Goal: Use online tool/utility: Utilize a website feature to perform a specific function

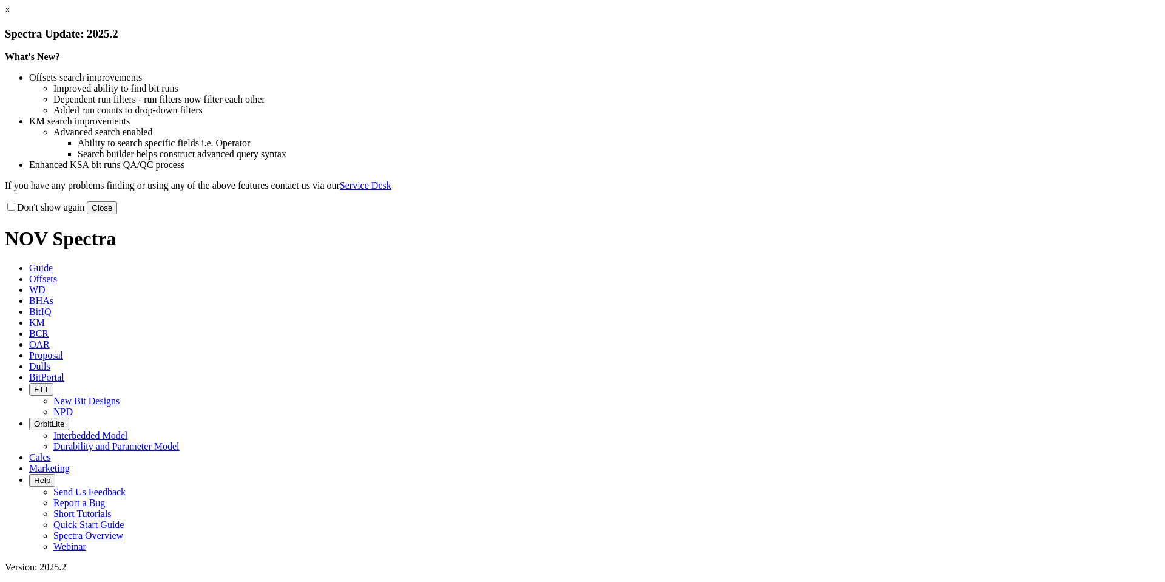
click at [117, 214] on button "Close" at bounding box center [102, 207] width 30 height 13
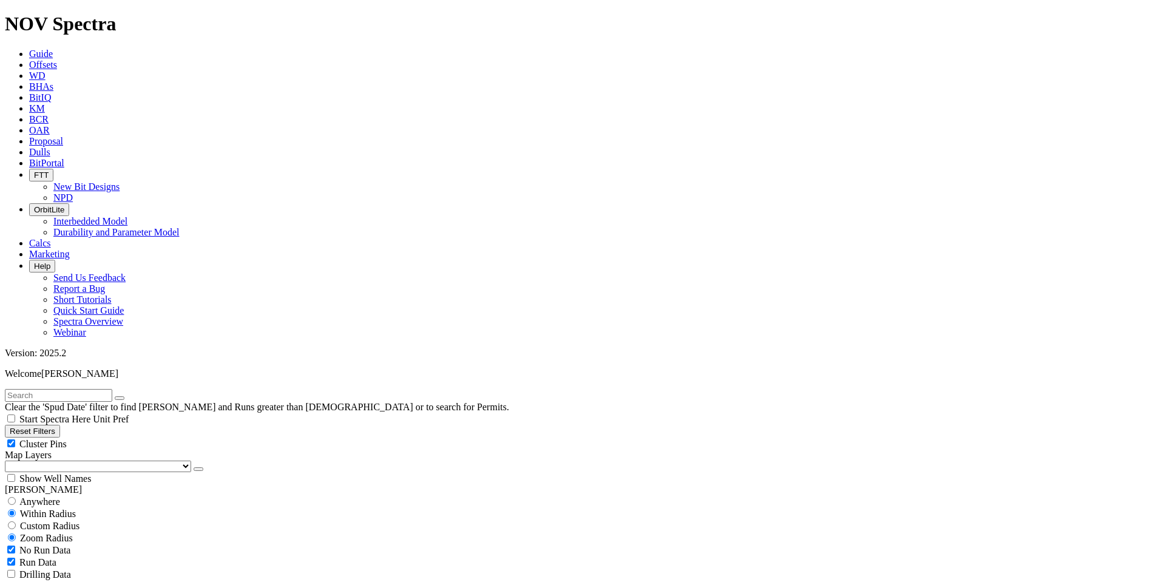
click at [60, 425] on button "Reset Filters" at bounding box center [32, 431] width 55 height 13
type input "[DATE]"
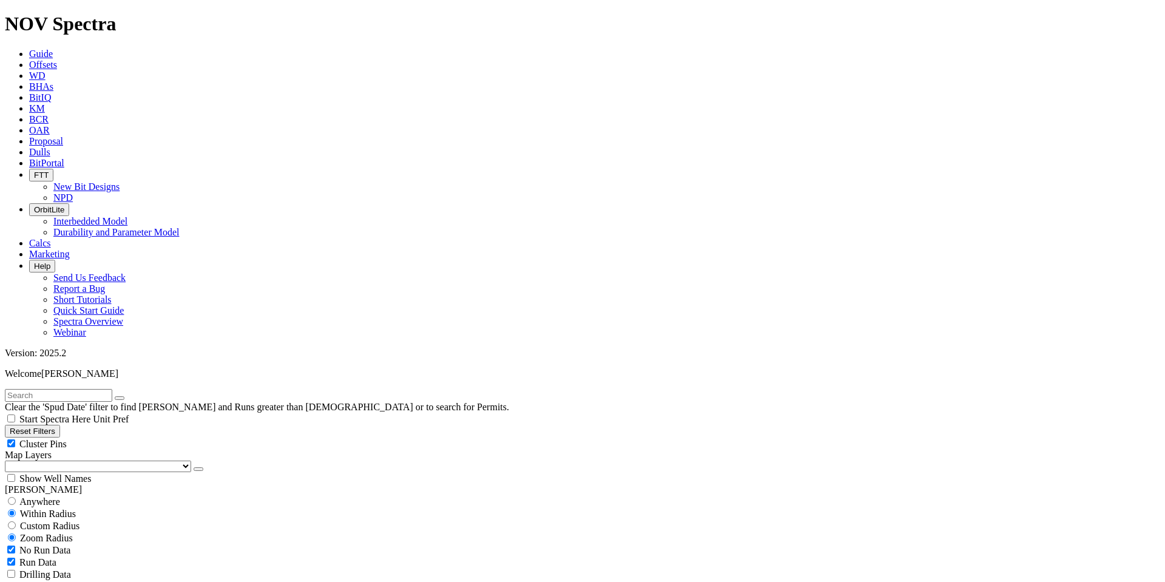
select select "8.75"
checkbox input "false"
select select "? number:8.75 ?"
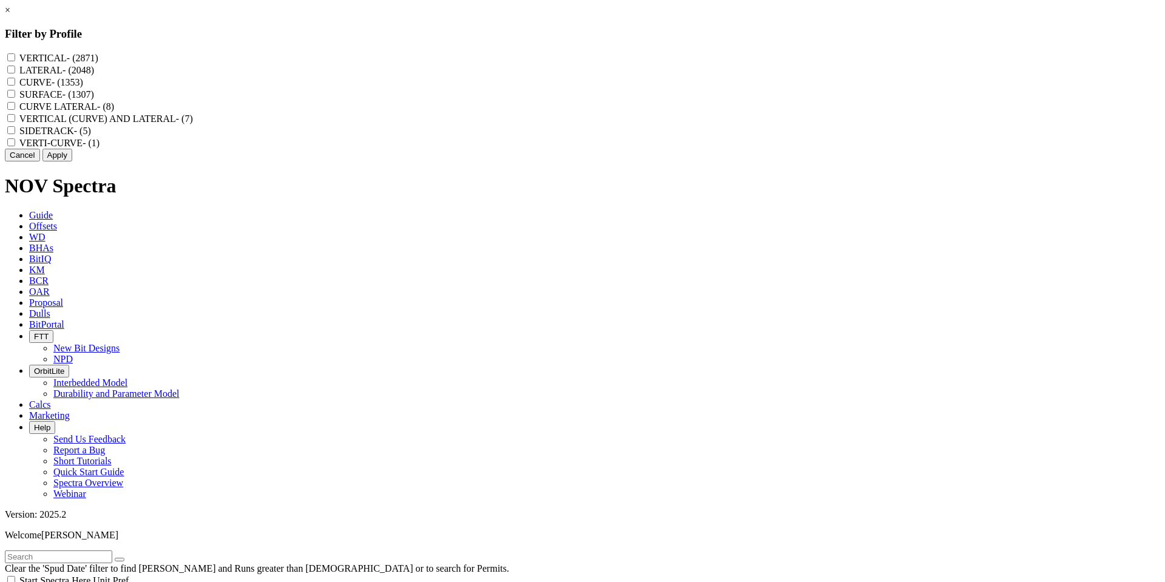
click at [15, 86] on input "CURVE - (1353)" at bounding box center [11, 82] width 8 height 8
checkbox input "true"
click at [72, 161] on button "Apply" at bounding box center [57, 155] width 30 height 13
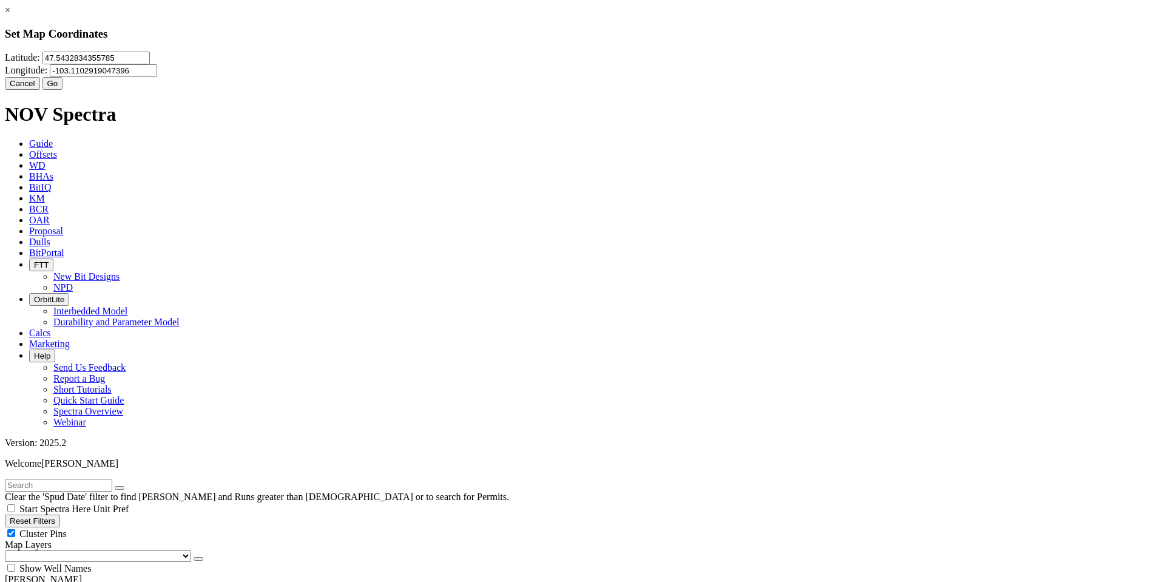
click at [150, 64] on input "47.5432834355785" at bounding box center [95, 58] width 107 height 13
type input "4"
paste input "48.0655218"
type input "48.0655218"
click at [157, 69] on input "-103.1102919047396" at bounding box center [103, 70] width 107 height 13
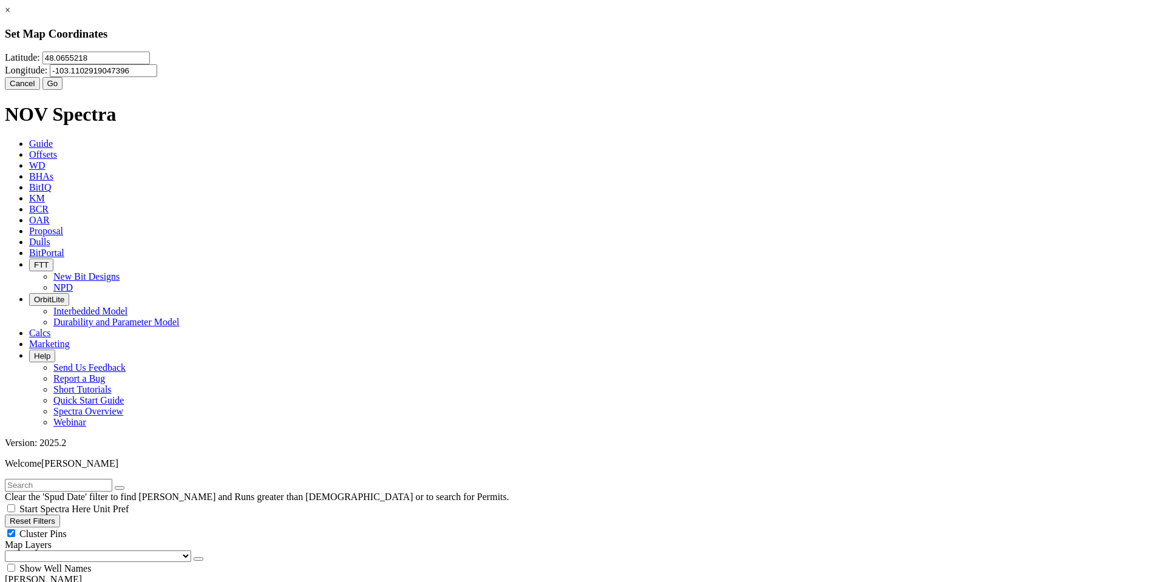
click at [157, 76] on input "-103.1102919047396" at bounding box center [103, 70] width 107 height 13
type input "-1"
paste input "-102.1498971"
type input "-102.1498971"
click at [63, 90] on button "Go" at bounding box center [52, 83] width 21 height 13
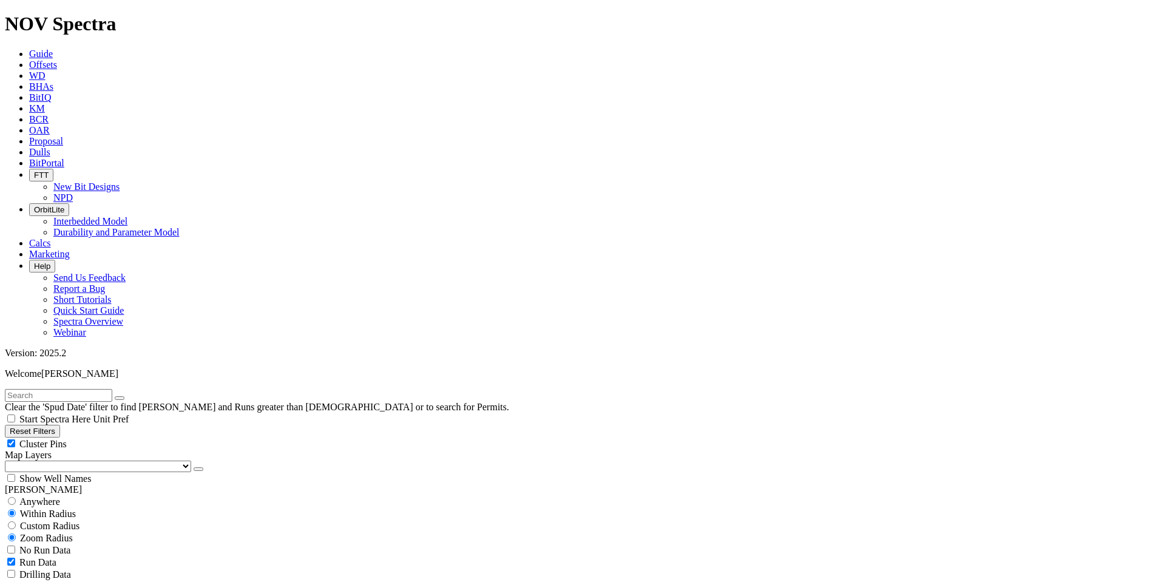
click at [62, 521] on span "Custom Radius" at bounding box center [49, 526] width 59 height 10
radio input "true"
radio input "false"
click at [33, 557] on button "Miles" at bounding box center [19, 563] width 29 height 13
click at [90, 544] on input "number" at bounding box center [58, 550] width 107 height 13
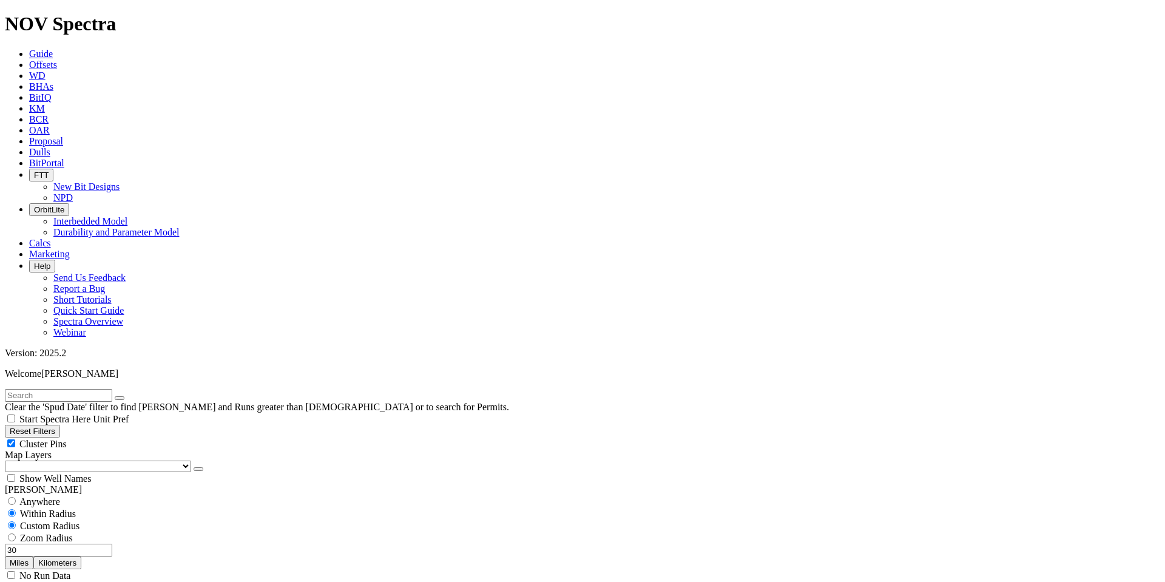
type input "30"
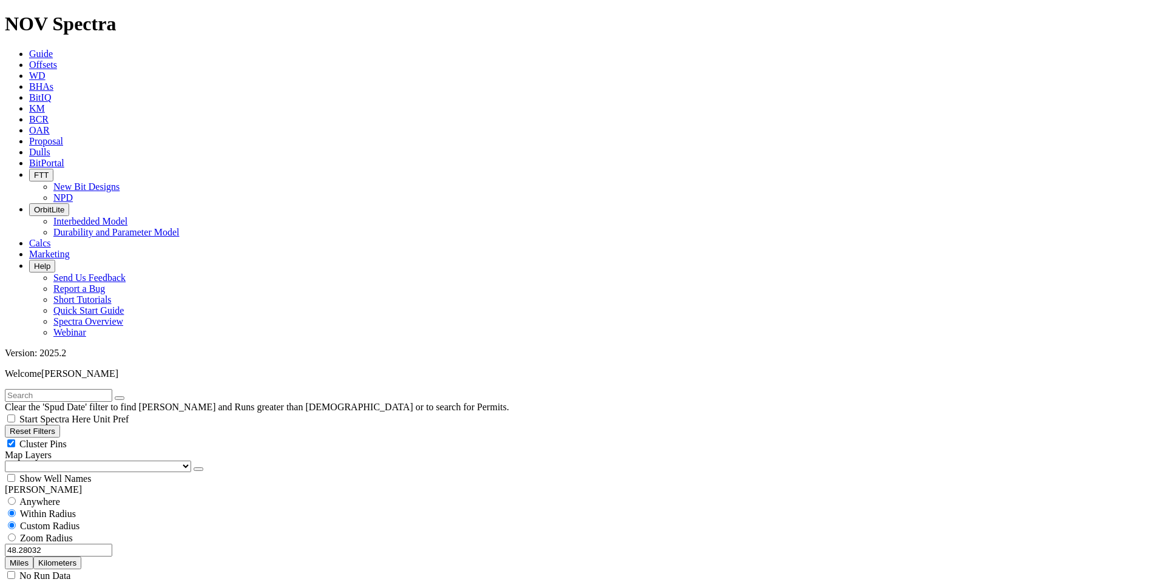
scroll to position [121, 0]
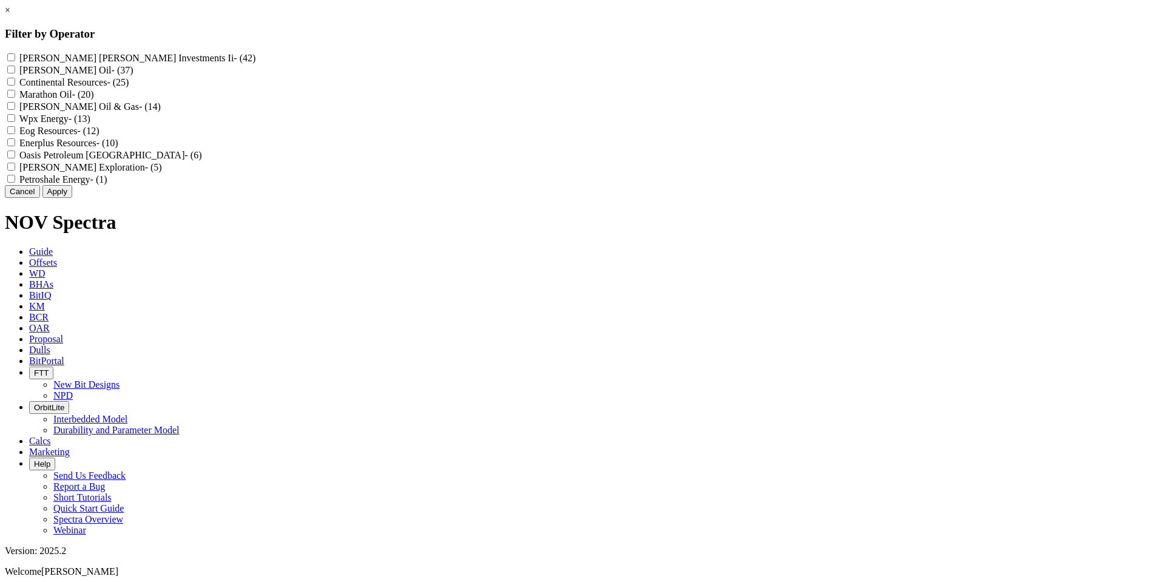
click at [15, 73] on Oil "[PERSON_NAME] Oil - (37)" at bounding box center [11, 70] width 8 height 8
checkbox Oil "true"
click at [72, 198] on button "Apply" at bounding box center [57, 191] width 30 height 13
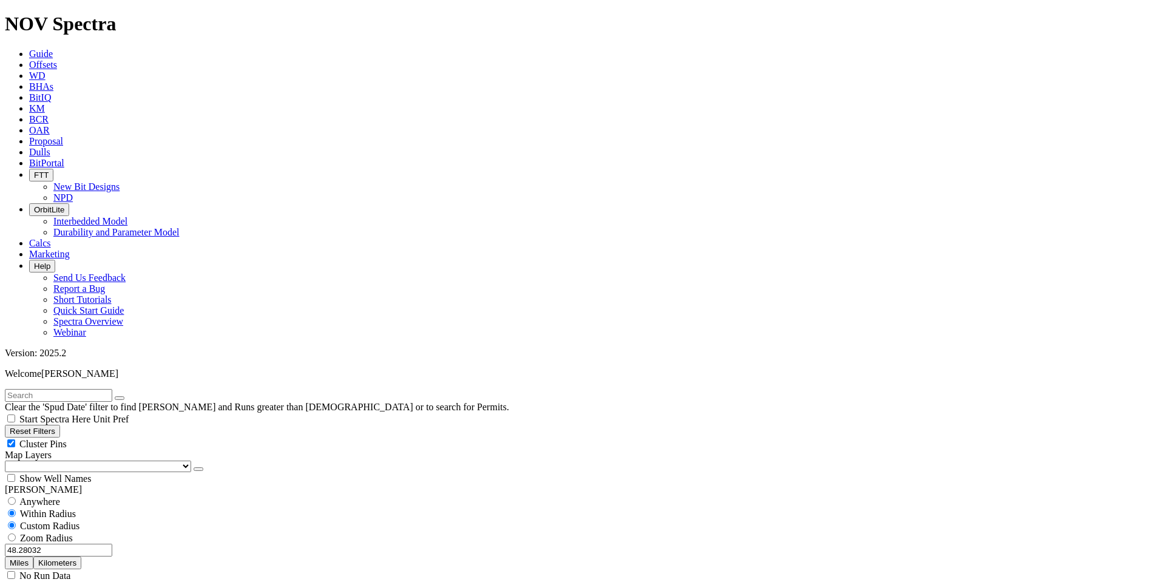
scroll to position [971, 0]
type input "1504"
click at [33, 557] on button "Miles" at bounding box center [19, 563] width 29 height 13
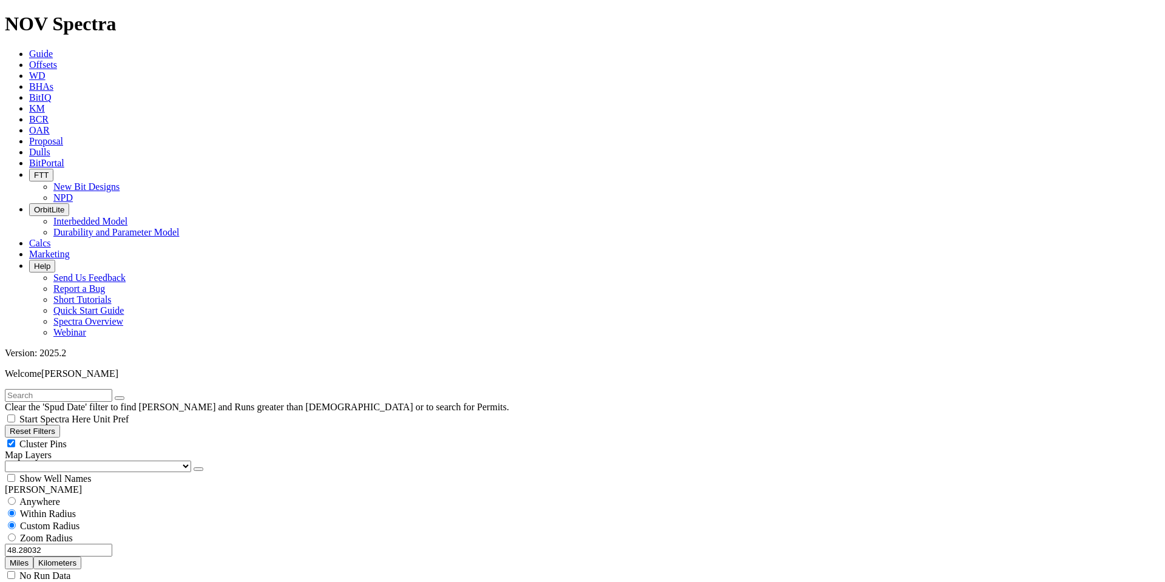
drag, startPoint x: 95, startPoint y: 232, endPoint x: 56, endPoint y: 234, distance: 38.3
click at [56, 544] on input "48.28032" at bounding box center [58, 550] width 107 height 13
type input "15"
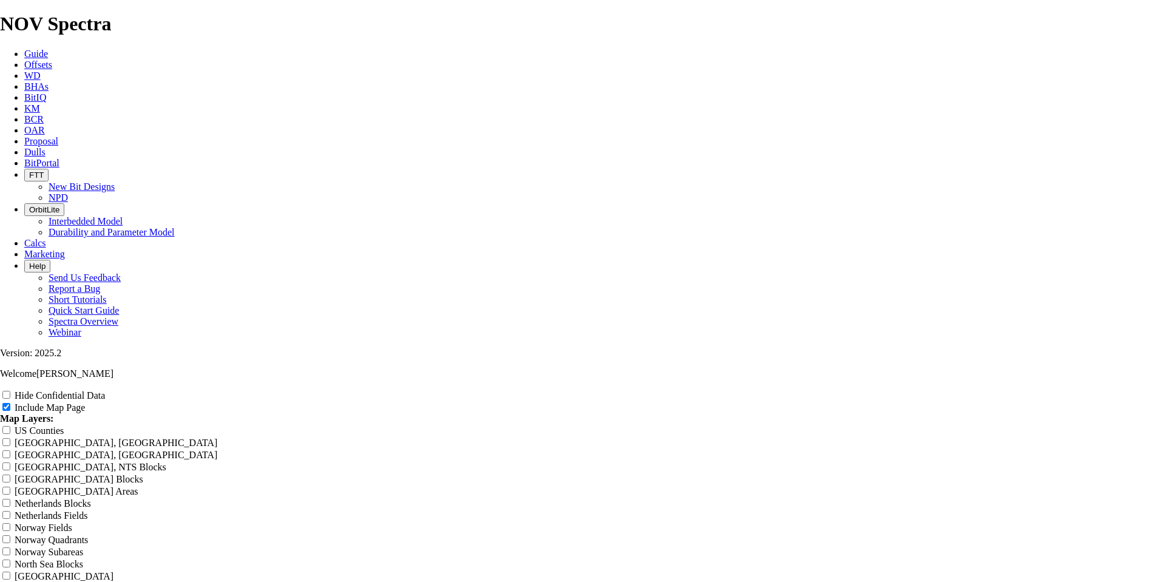
scroll to position [1639, 0]
